Goal: Obtain resource: Download file/media

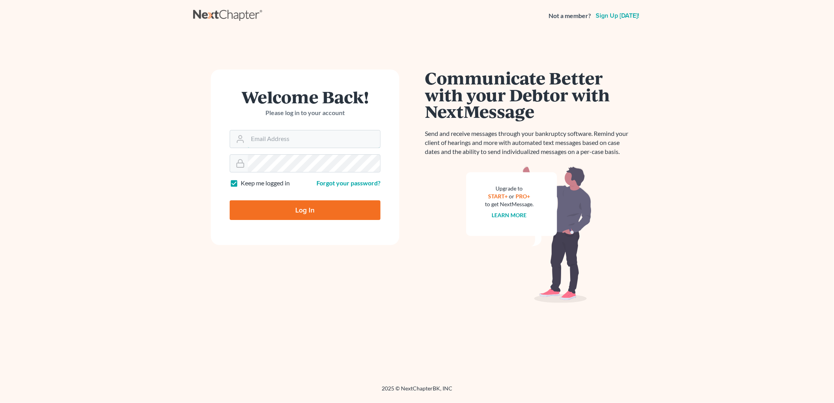
type input "[PERSON_NAME][EMAIL_ADDRESS][DOMAIN_NAME]"
click at [316, 206] on input "Log In" at bounding box center [305, 210] width 151 height 20
type input "Thinking..."
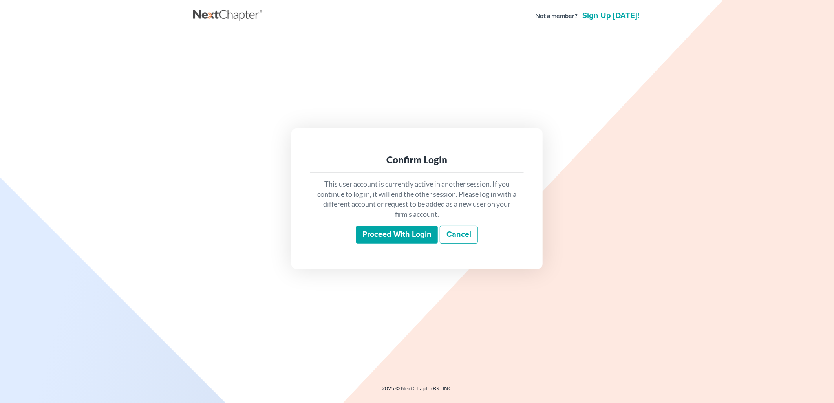
click at [413, 239] on input "Proceed with login" at bounding box center [397, 235] width 82 height 18
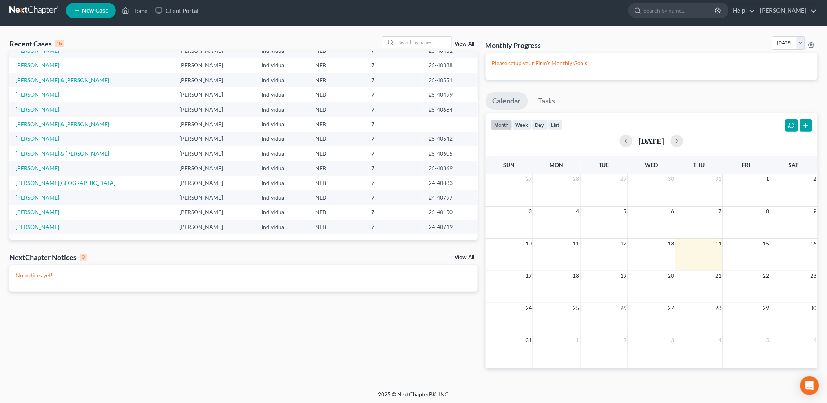
scroll to position [6, 0]
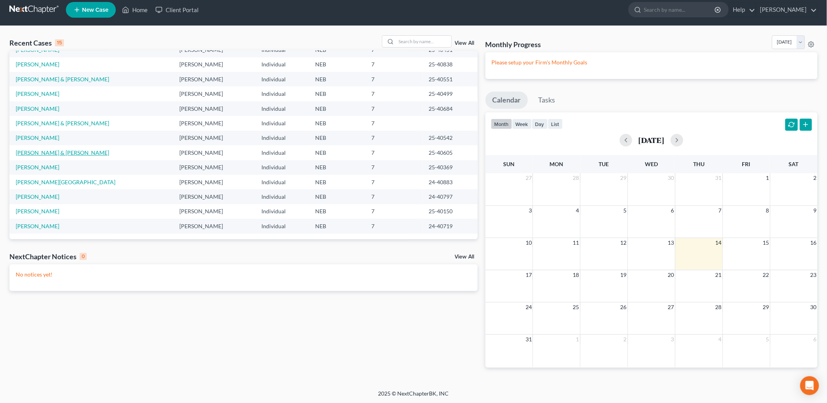
click at [56, 150] on link "[PERSON_NAME] & [PERSON_NAME]" at bounding box center [62, 152] width 93 height 7
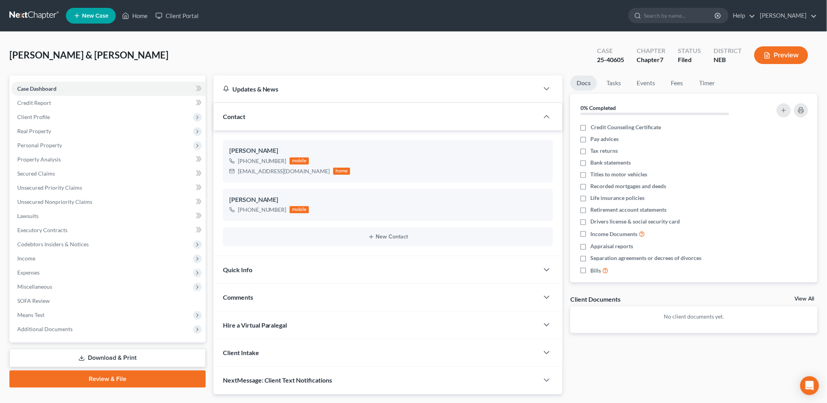
click at [140, 356] on link "Download & Print" at bounding box center [107, 358] width 196 height 18
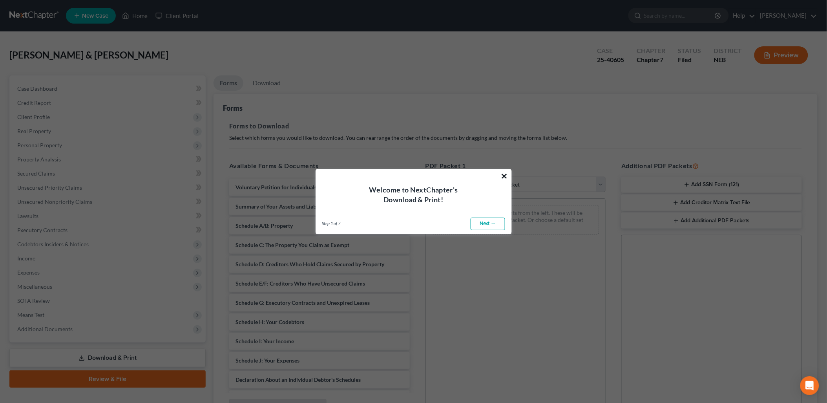
click at [503, 173] on button "×" at bounding box center [504, 176] width 7 height 13
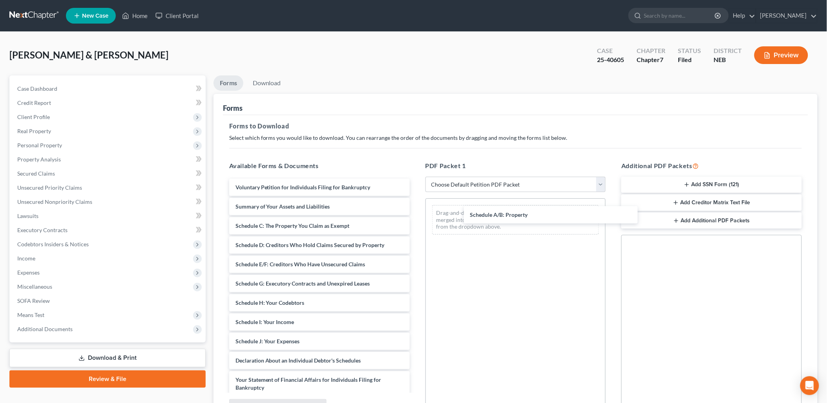
drag, startPoint x: 240, startPoint y: 226, endPoint x: 471, endPoint y: 216, distance: 231.4
click at [416, 216] on div "Schedule A/B: Property Voluntary Petition for Individuals Filing for Bankruptcy…" at bounding box center [319, 353] width 193 height 349
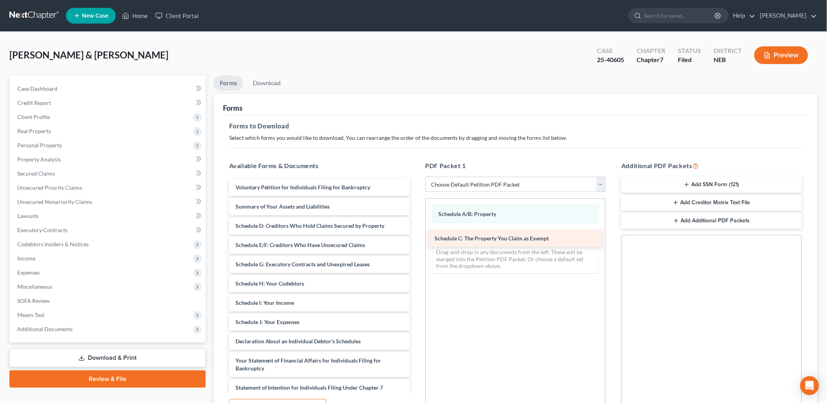
drag, startPoint x: 323, startPoint y: 227, endPoint x: 522, endPoint y: 240, distance: 199.8
click at [416, 240] on div "Schedule C: The Property You Claim as Exempt Voluntary Petition for Individuals…" at bounding box center [319, 343] width 193 height 329
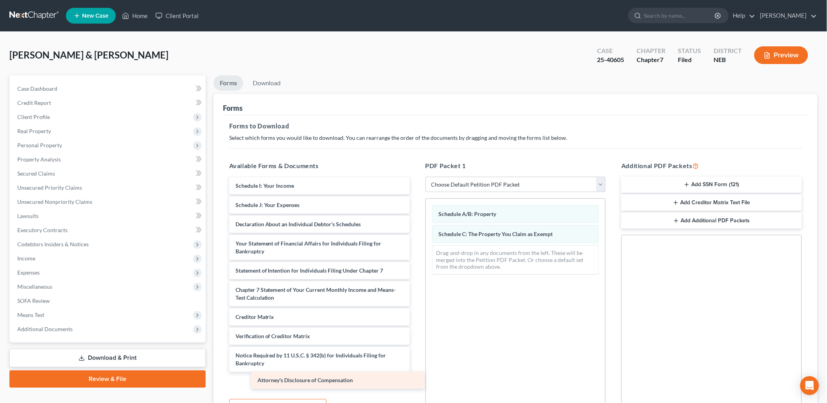
scroll to position [98, 0]
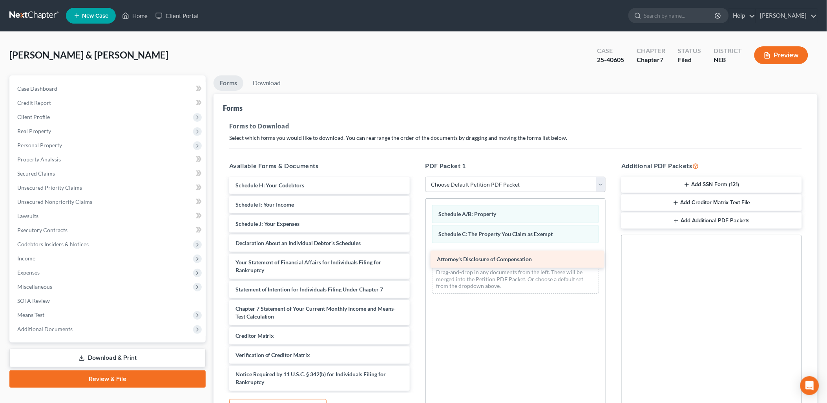
drag, startPoint x: 358, startPoint y: 379, endPoint x: 559, endPoint y: 257, distance: 235.7
click at [416, 257] on div "Attorney's Disclosure of Compensation Voluntary Petition for Individuals Filing…" at bounding box center [319, 235] width 193 height 310
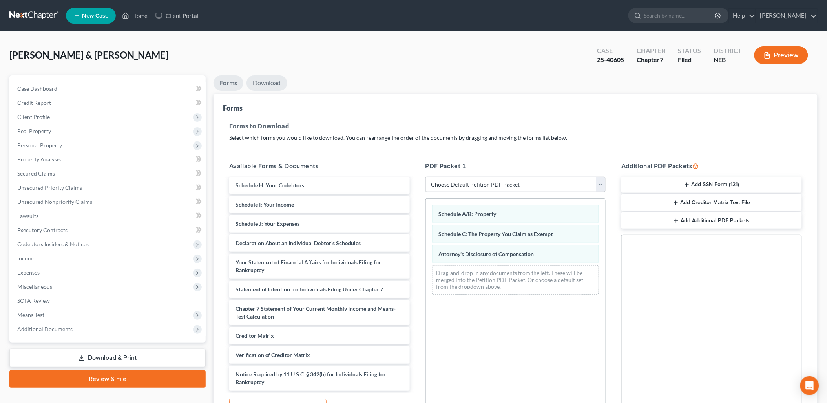
click at [253, 83] on link "Download" at bounding box center [267, 82] width 41 height 15
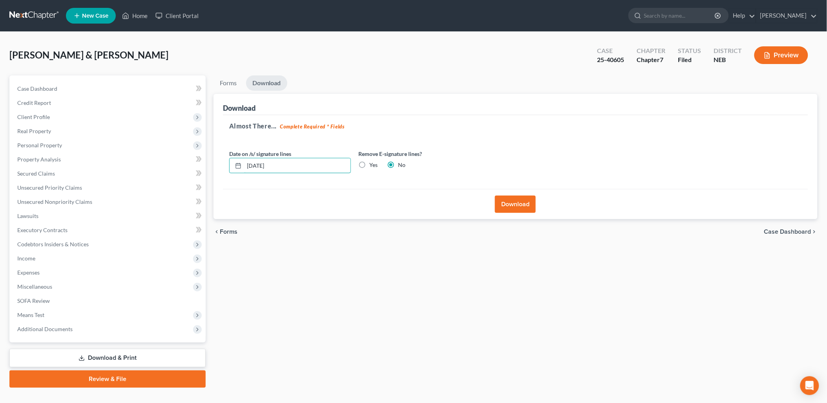
drag, startPoint x: 238, startPoint y: 168, endPoint x: 197, endPoint y: 170, distance: 41.2
click at [197, 170] on div "Petition Navigation Case Dashboard Payments Invoices Payments Payments Credit R…" at bounding box center [413, 231] width 816 height 312
click at [370, 163] on label "Yes" at bounding box center [374, 165] width 8 height 8
click at [373, 163] on input "Yes" at bounding box center [375, 163] width 5 height 5
radio input "true"
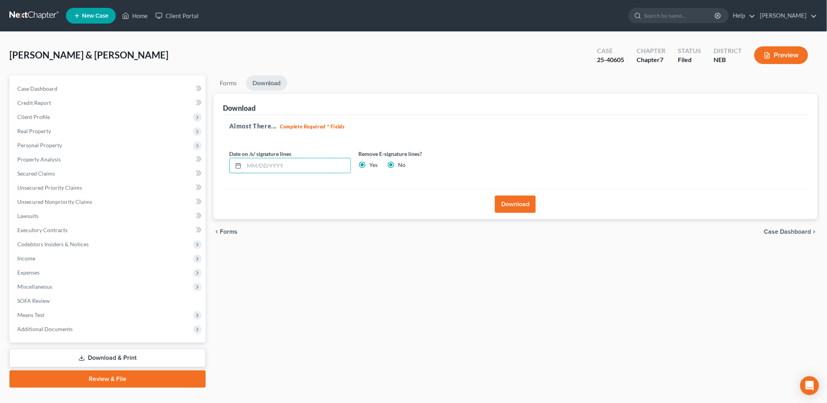
radio input "false"
click at [532, 197] on button "Download" at bounding box center [515, 203] width 41 height 17
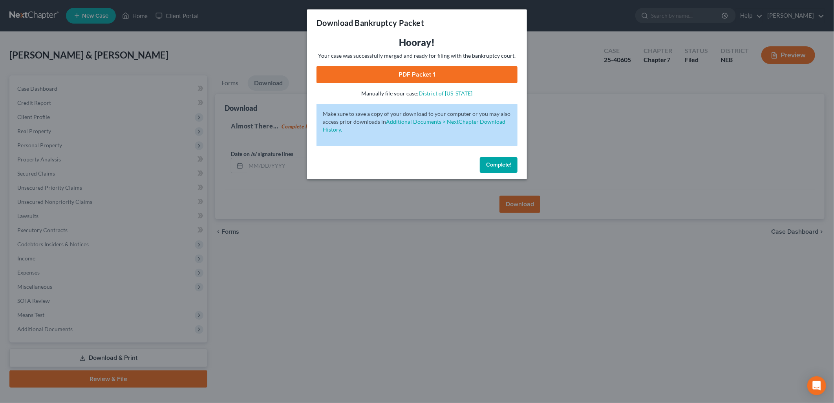
click at [485, 76] on link "PDF Packet 1" at bounding box center [416, 74] width 201 height 17
click at [503, 167] on span "Complete!" at bounding box center [498, 164] width 25 height 7
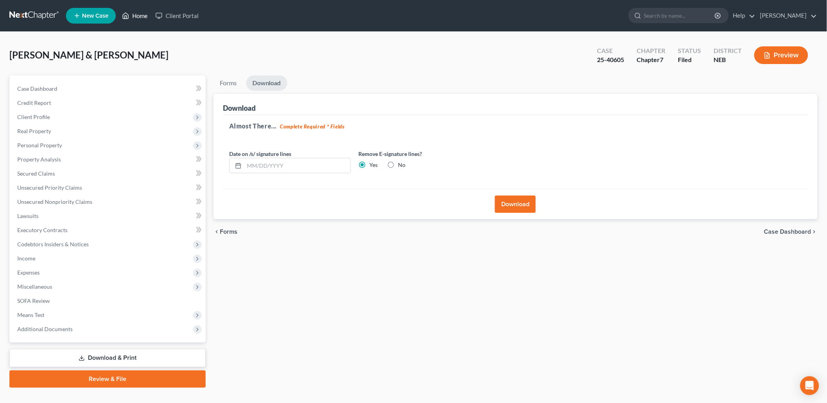
click at [143, 17] on link "Home" at bounding box center [134, 16] width 33 height 14
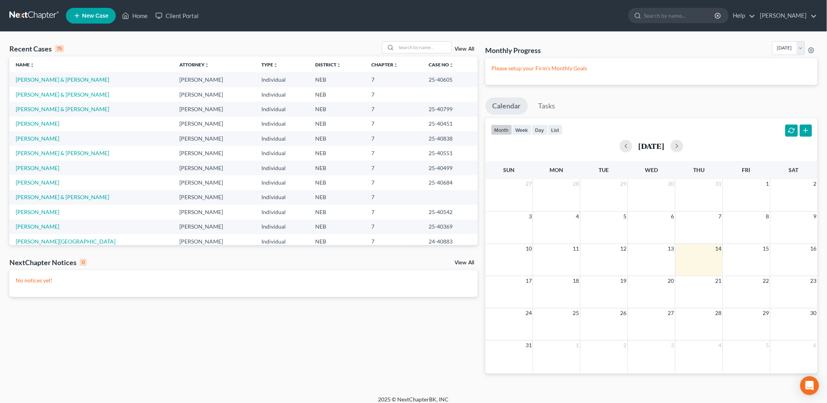
click at [374, 333] on div "Recent Cases 15 View All Name unfold_more expand_more expand_less Attorney unfo…" at bounding box center [243, 213] width 476 height 345
click at [53, 96] on link "[PERSON_NAME] & [PERSON_NAME]" at bounding box center [62, 94] width 93 height 7
